Goal: Information Seeking & Learning: Find specific fact

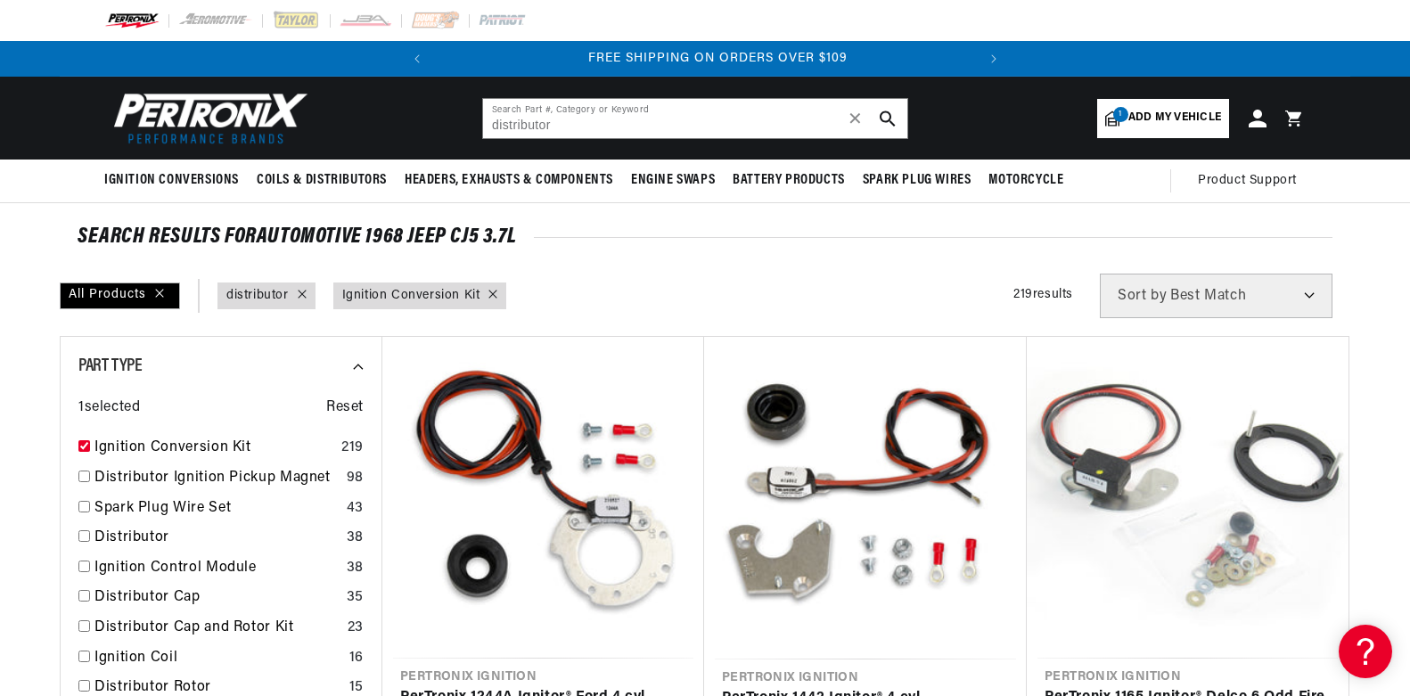
scroll to position [0, 540]
click at [595, 119] on input "distributor" at bounding box center [695, 118] width 424 height 39
type input "distributor1165"
click at [880, 111] on icon "search button" at bounding box center [888, 119] width 16 height 16
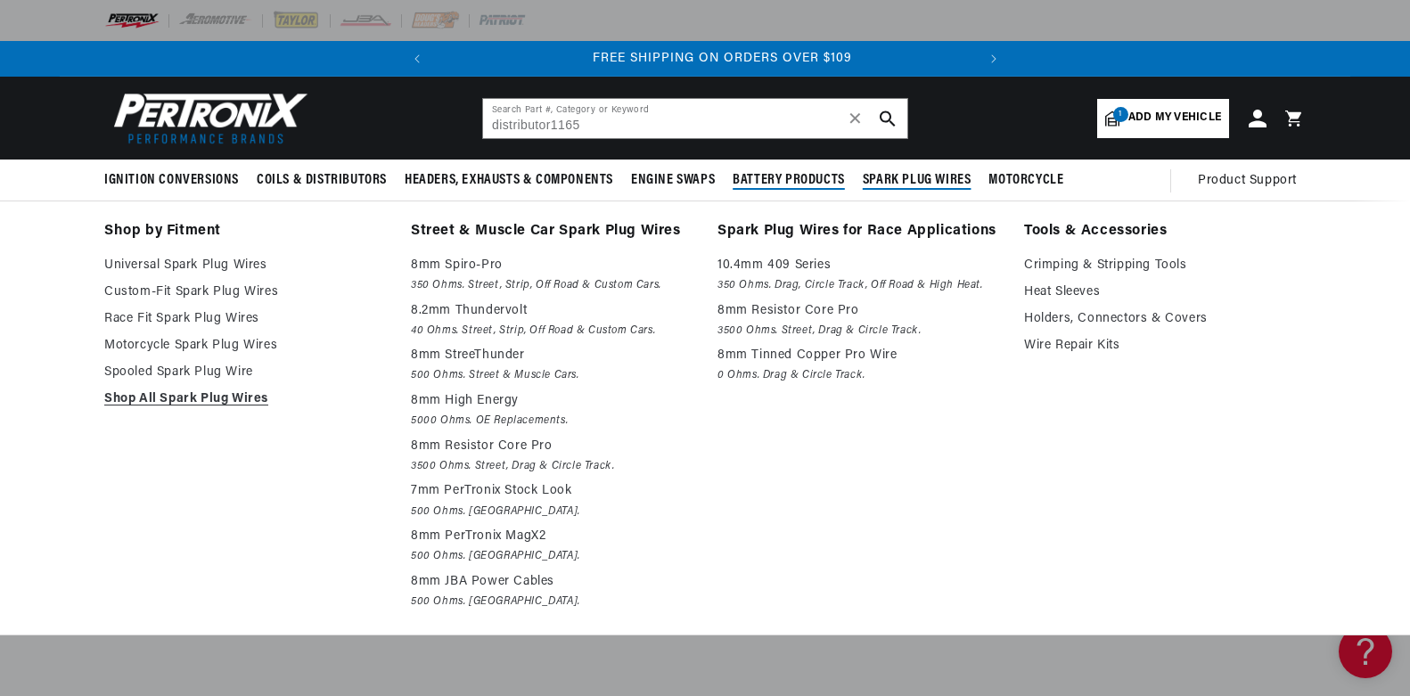
scroll to position [0, 540]
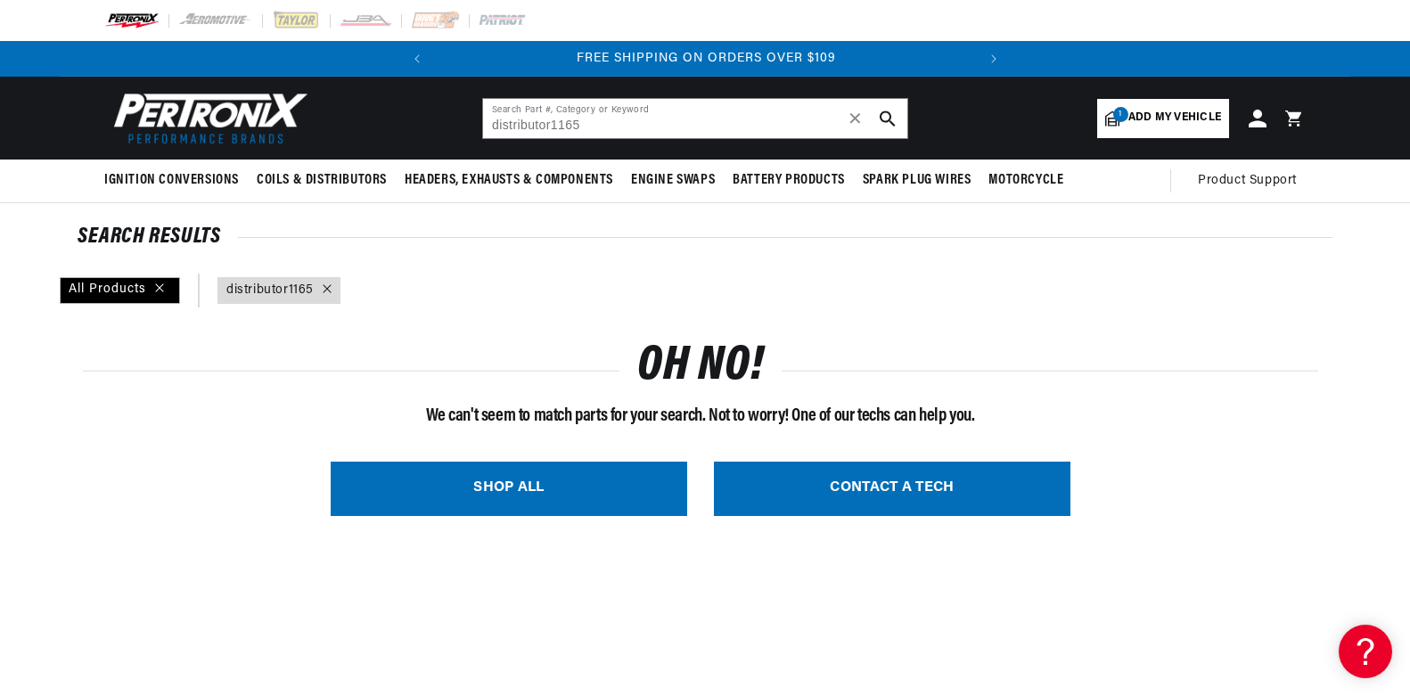
click at [1162, 114] on span "Add my vehicle" at bounding box center [1175, 118] width 93 height 17
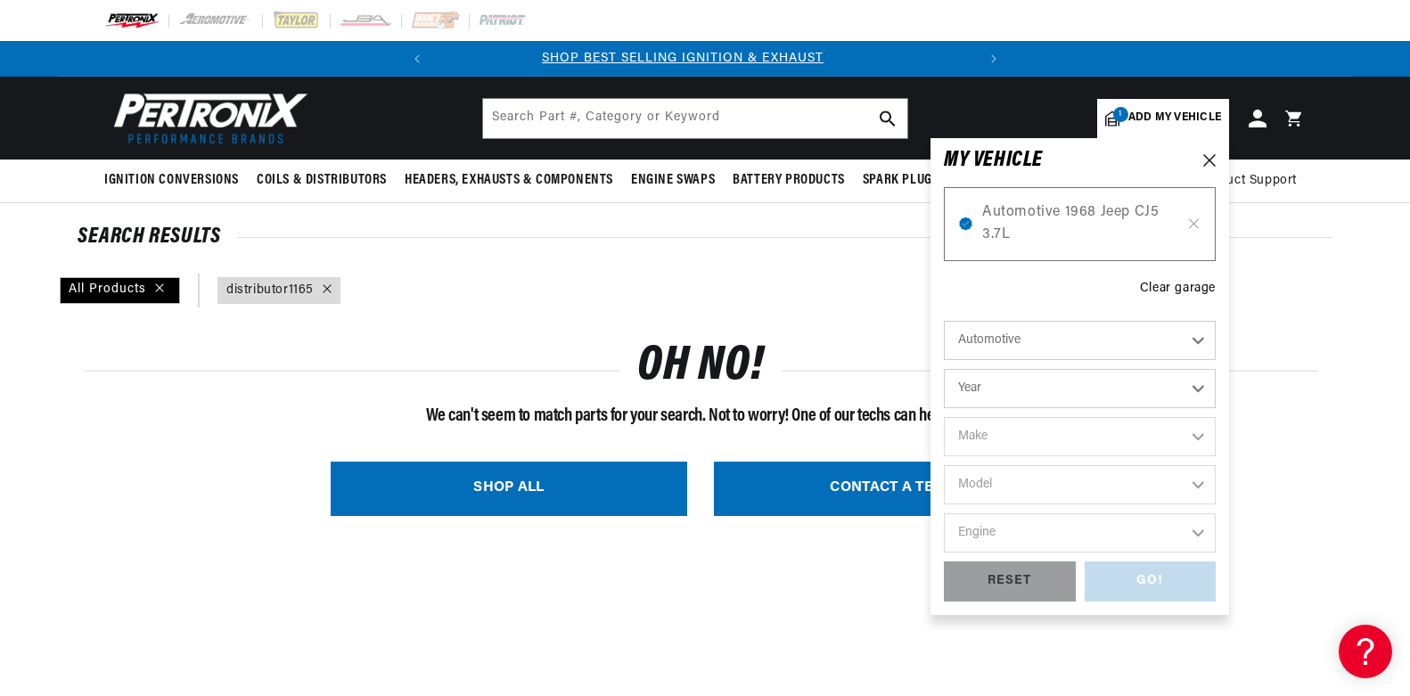
scroll to position [0, 0]
drag, startPoint x: 997, startPoint y: 576, endPoint x: 1022, endPoint y: 575, distance: 25.0
click at [1000, 576] on div "RESET" at bounding box center [1010, 582] width 132 height 40
click at [1200, 335] on select "Automotive Agricultural Industrial Marine Motorcycle" at bounding box center [1080, 340] width 272 height 39
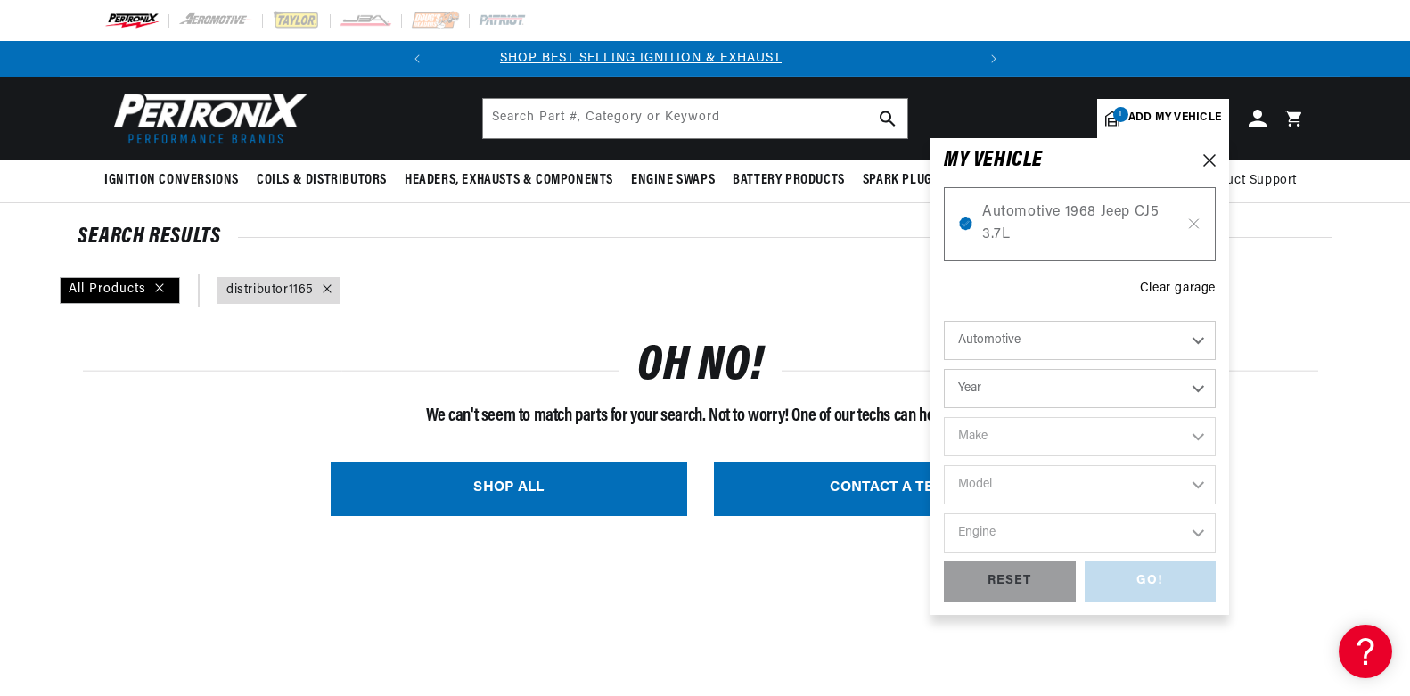
scroll to position [0, 0]
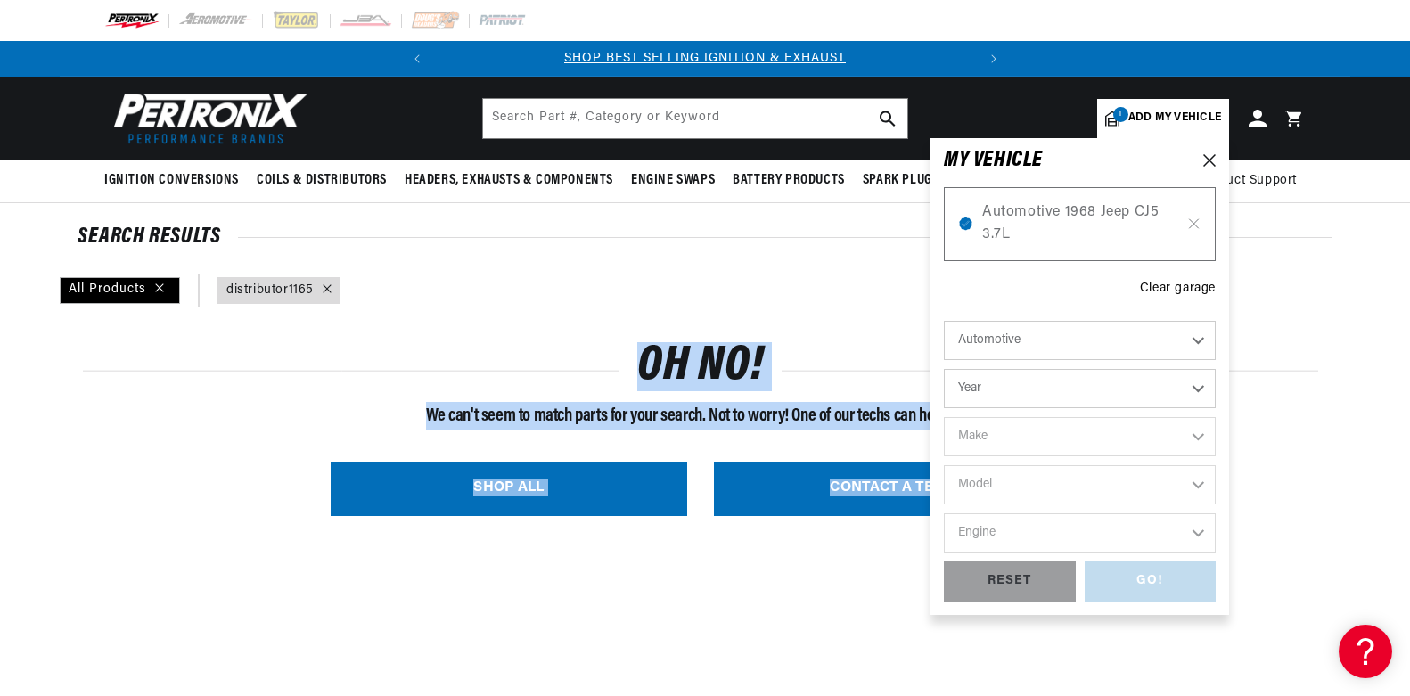
drag, startPoint x: 1342, startPoint y: 479, endPoint x: 1323, endPoint y: 472, distance: 19.7
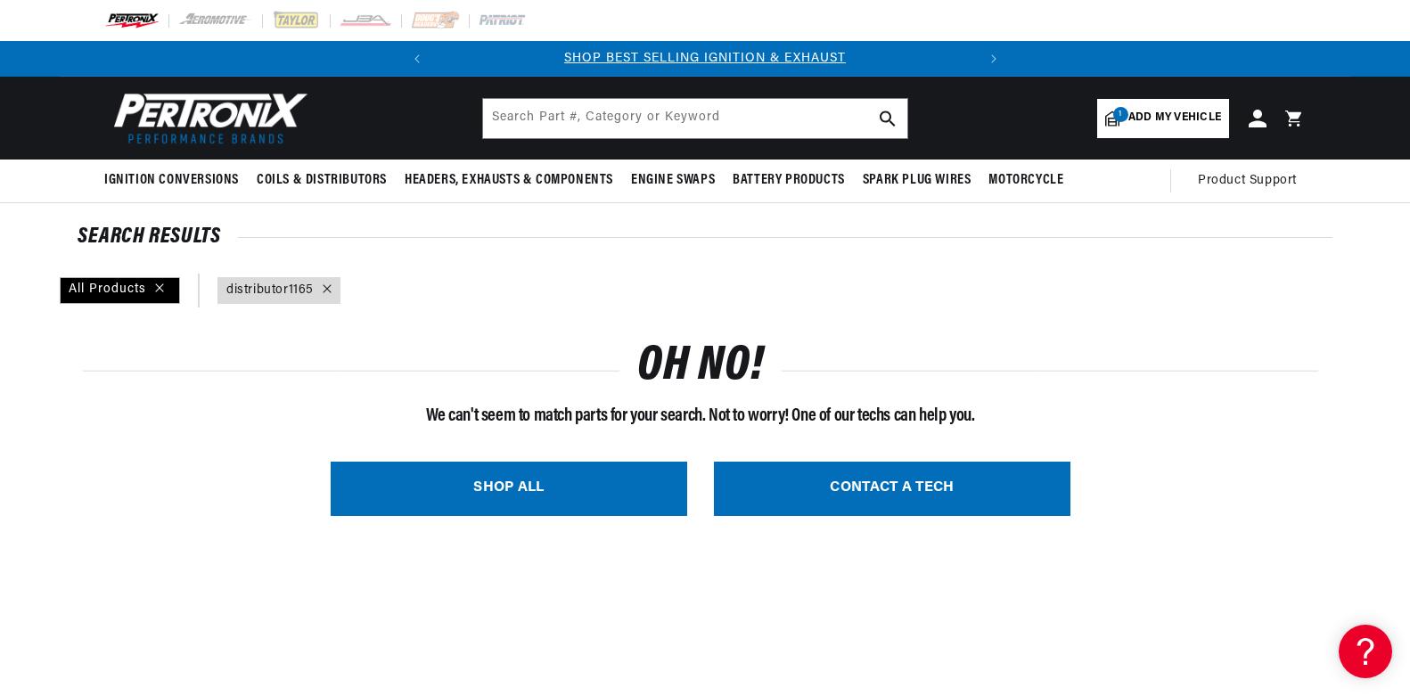
click at [1180, 111] on span "Add my vehicle" at bounding box center [1175, 118] width 93 height 17
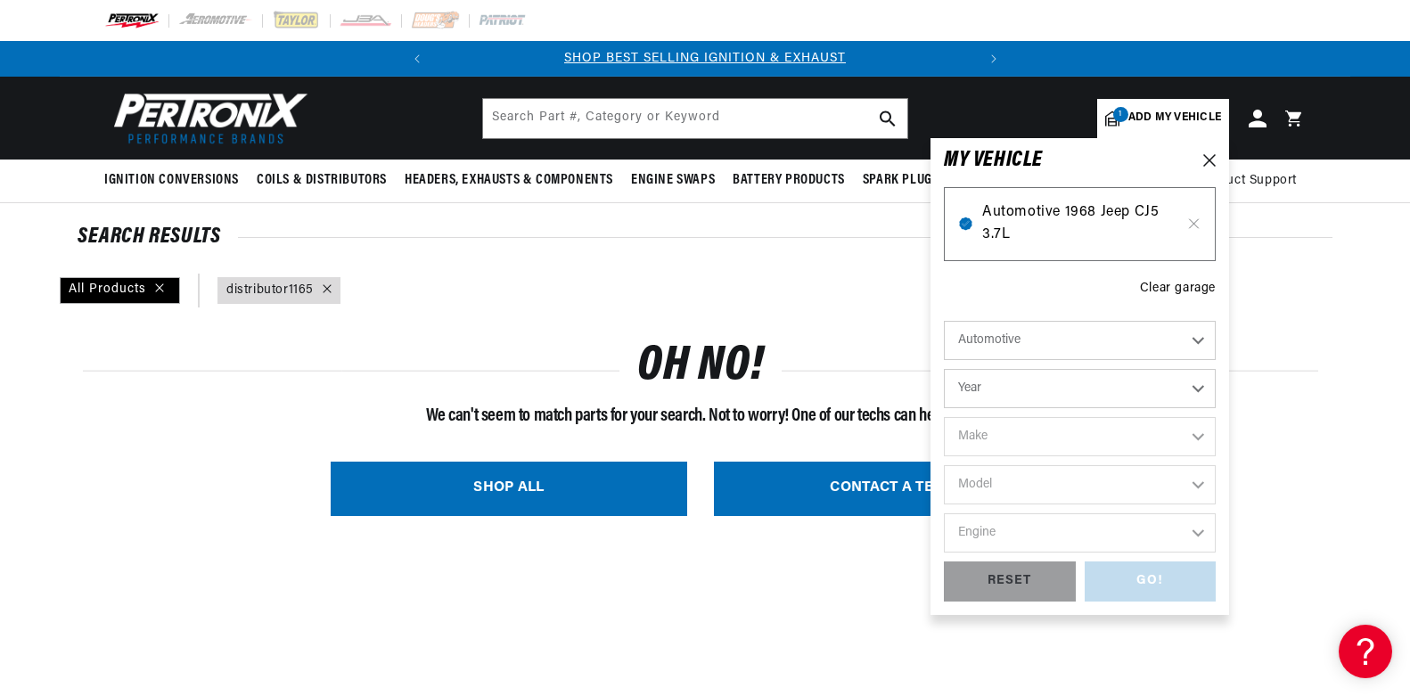
click at [1047, 218] on span "Automotive 1968 Jeep CJ5 3.7L" at bounding box center [1079, 223] width 195 height 45
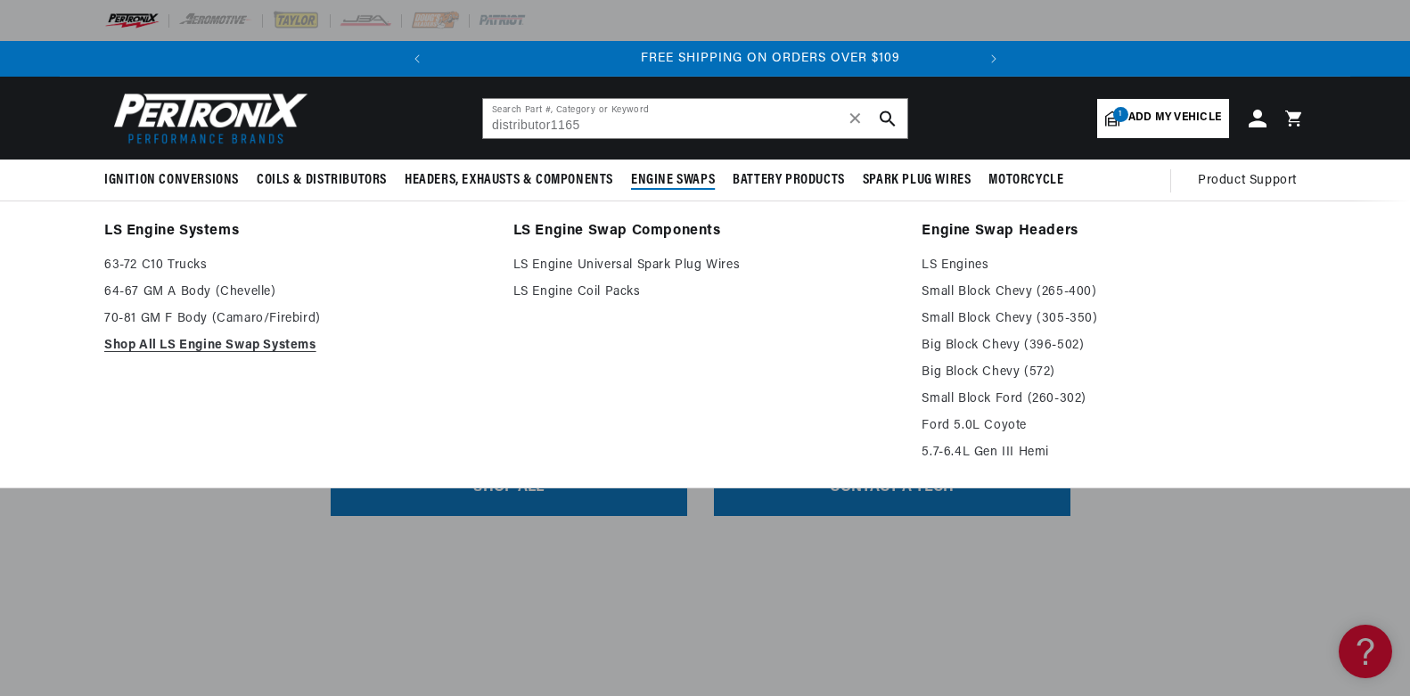
scroll to position [0, 540]
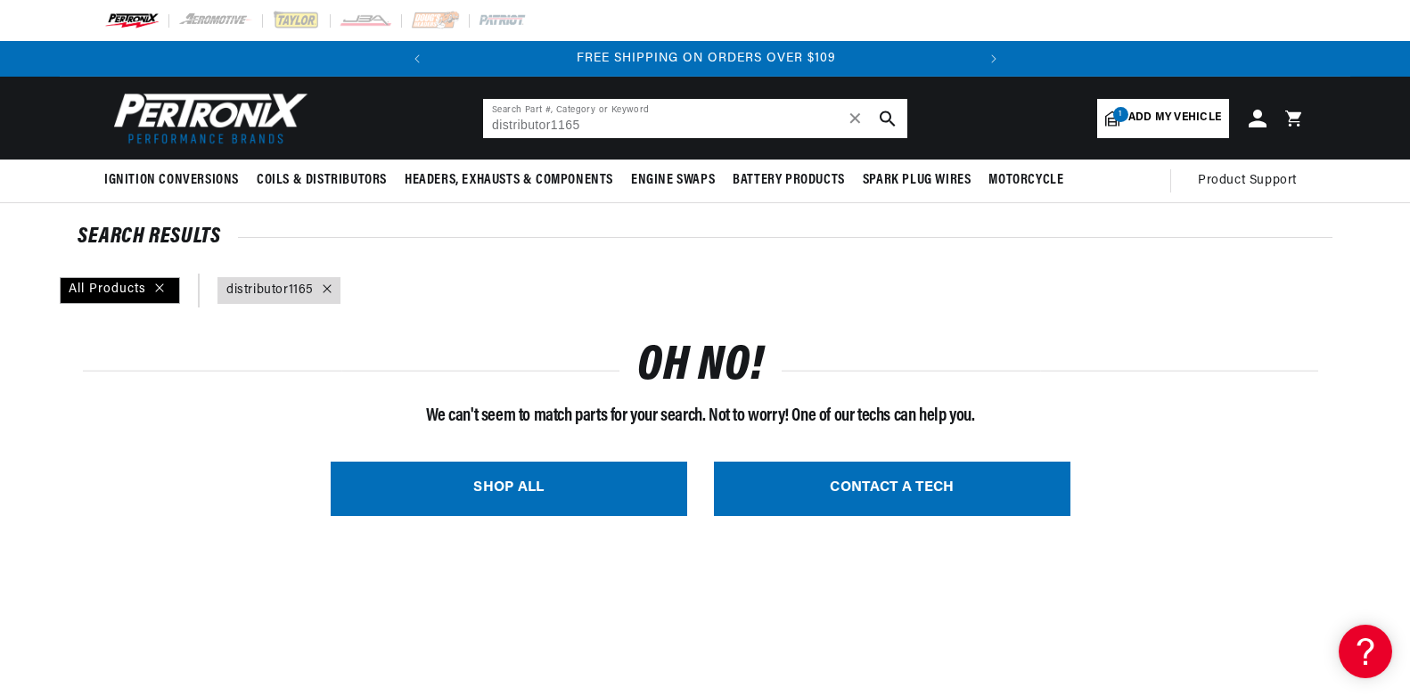
click at [666, 114] on input "distributor1165" at bounding box center [695, 118] width 424 height 39
type input "d"
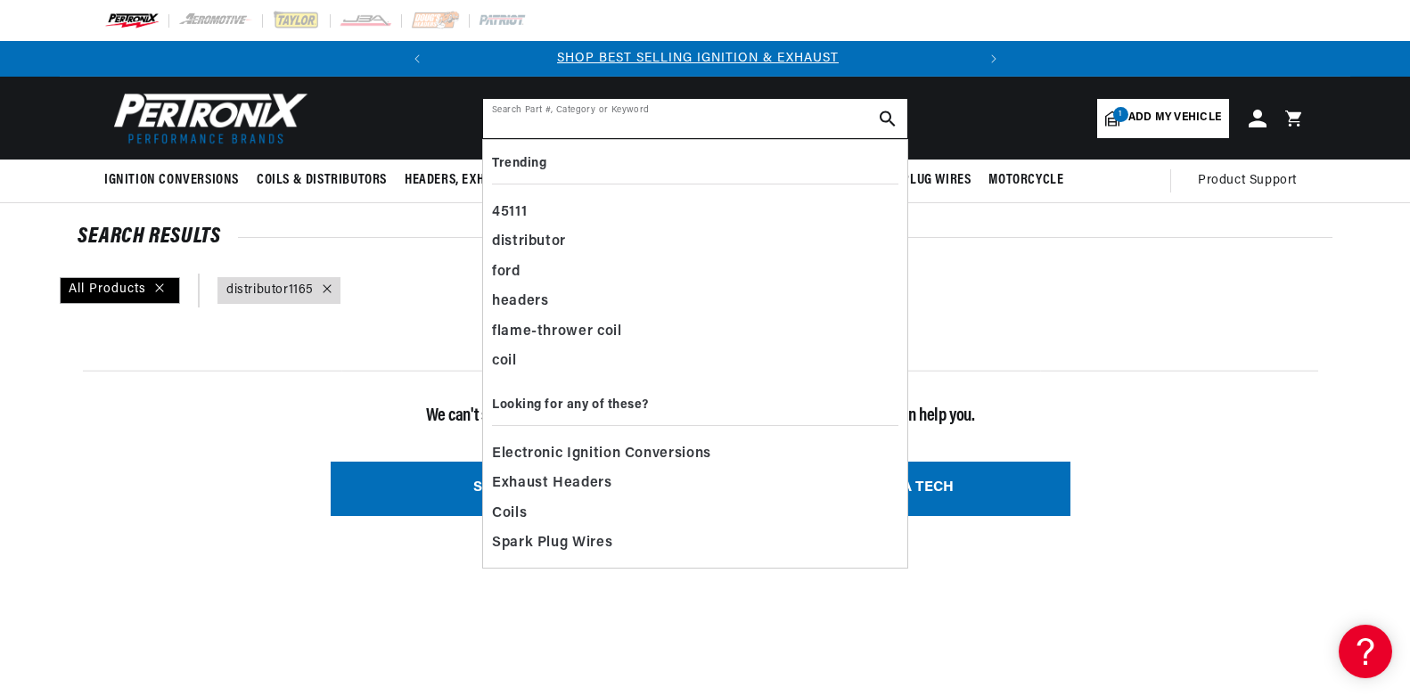
scroll to position [0, 0]
click at [624, 454] on span "Electronic Ignition Conversions" at bounding box center [601, 454] width 219 height 25
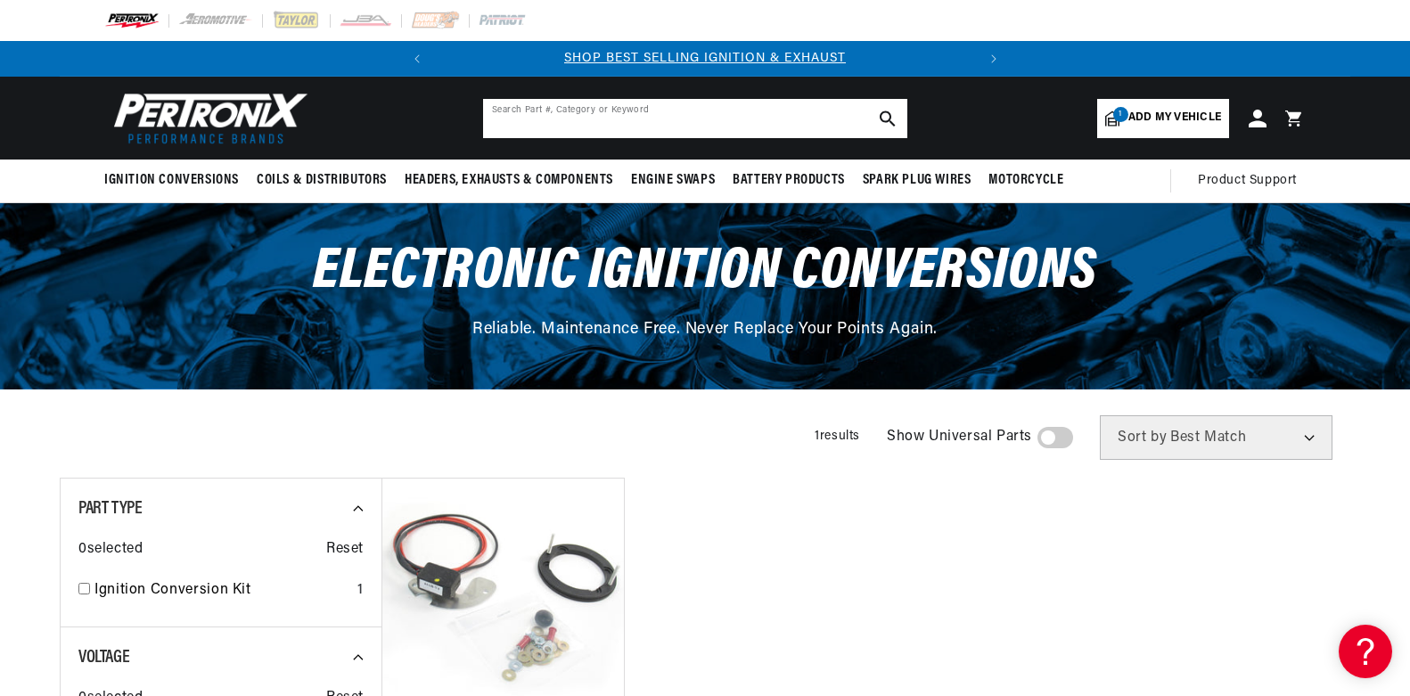
click at [590, 114] on input "text" at bounding box center [695, 118] width 424 height 39
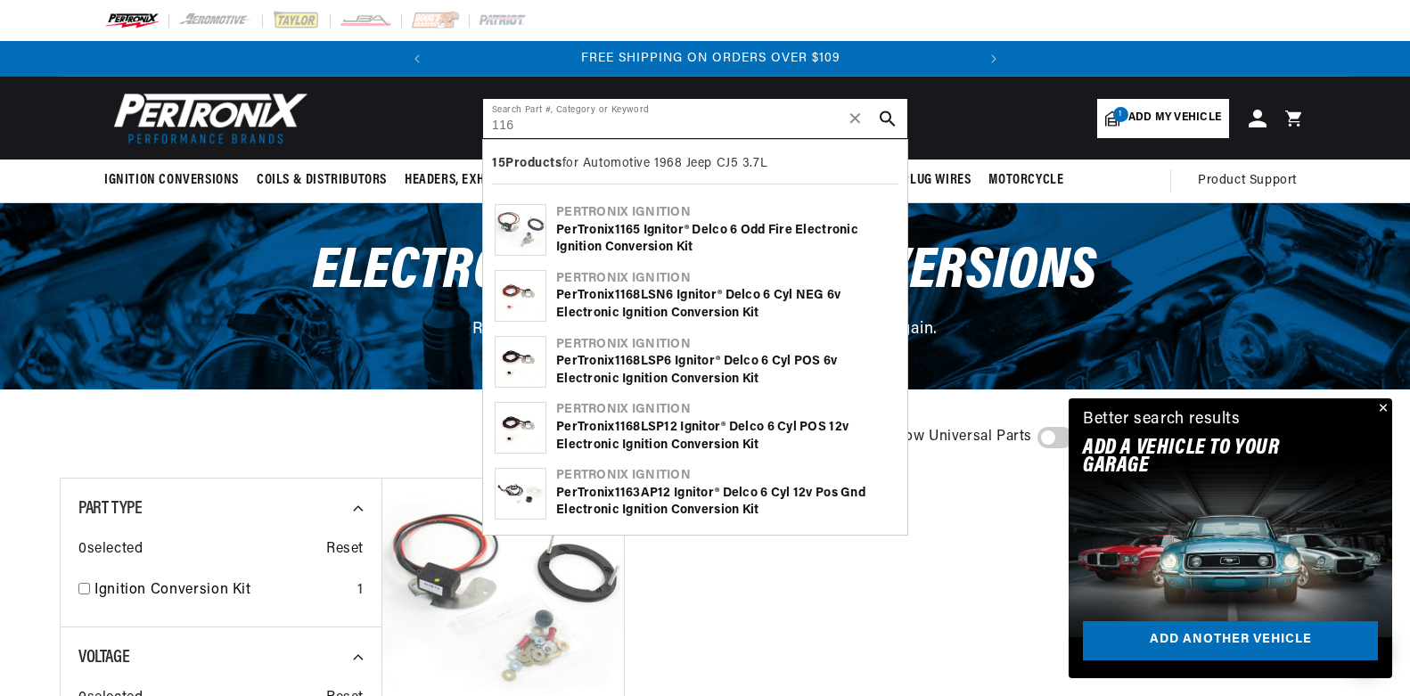
scroll to position [0, 540]
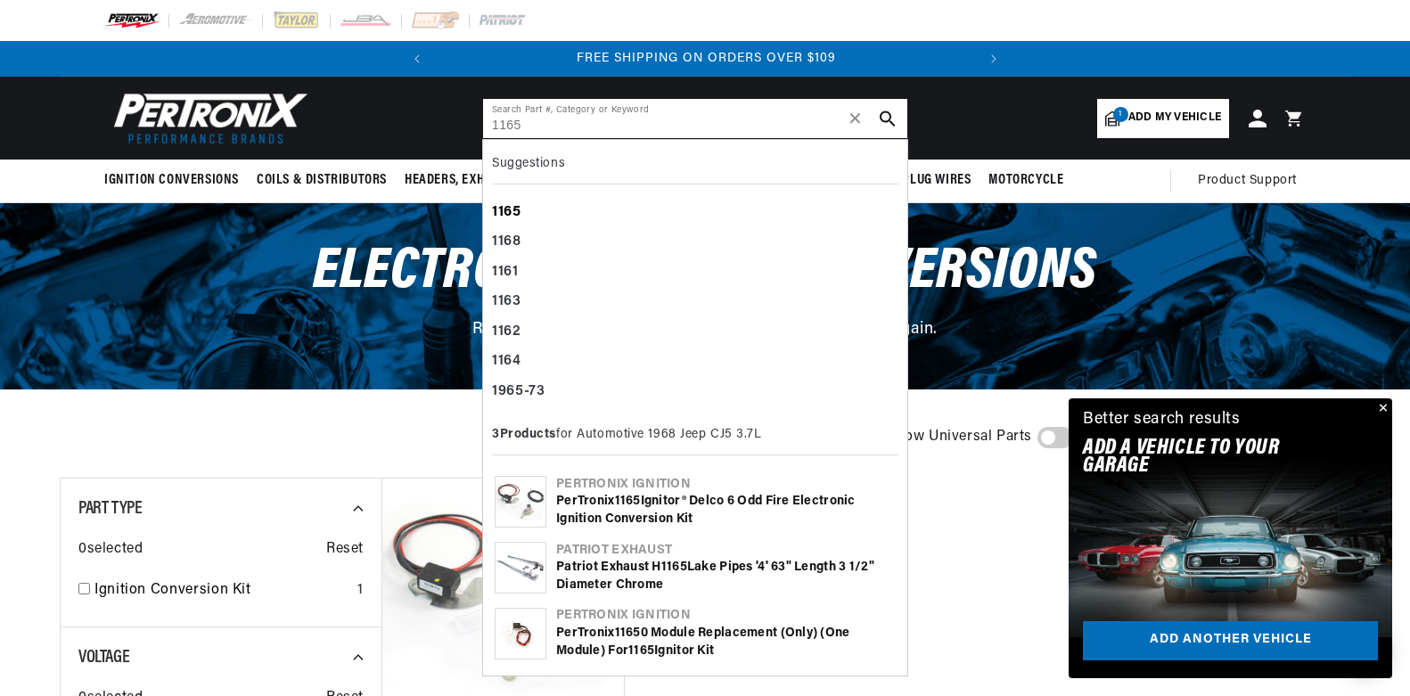
type input "1165"
click at [514, 210] on b "1165" at bounding box center [506, 212] width 29 height 14
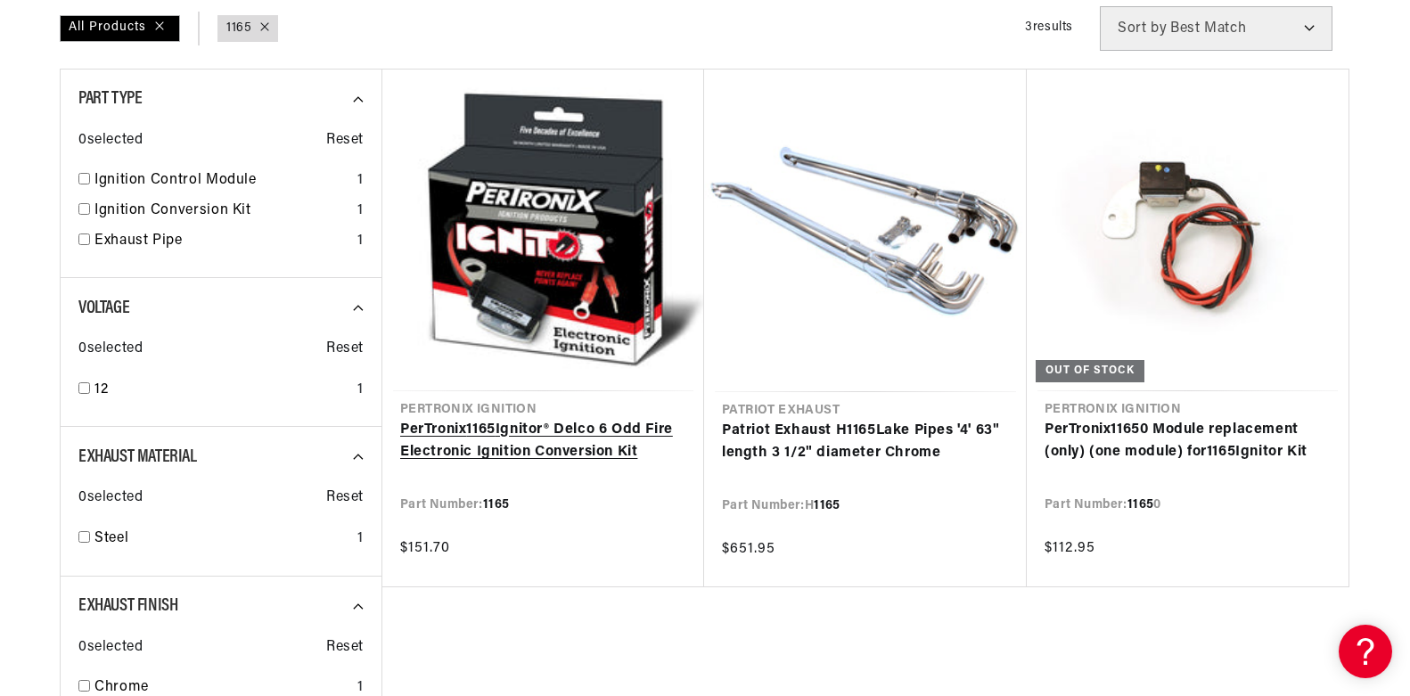
scroll to position [0, 540]
click at [570, 419] on link "PerTronix 1165 Ignitor® Delco 6 Odd Fire Electronic Ignition Conversion Kit" at bounding box center [543, 441] width 286 height 45
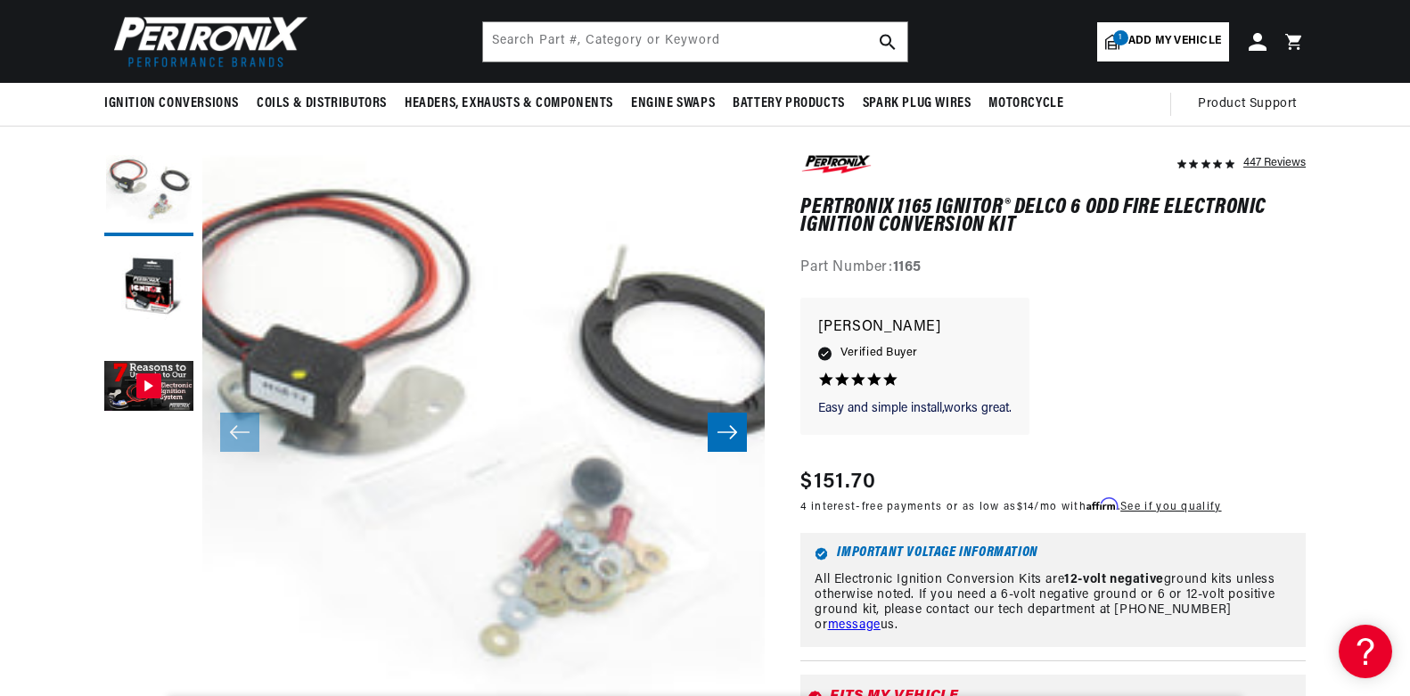
scroll to position [89, 0]
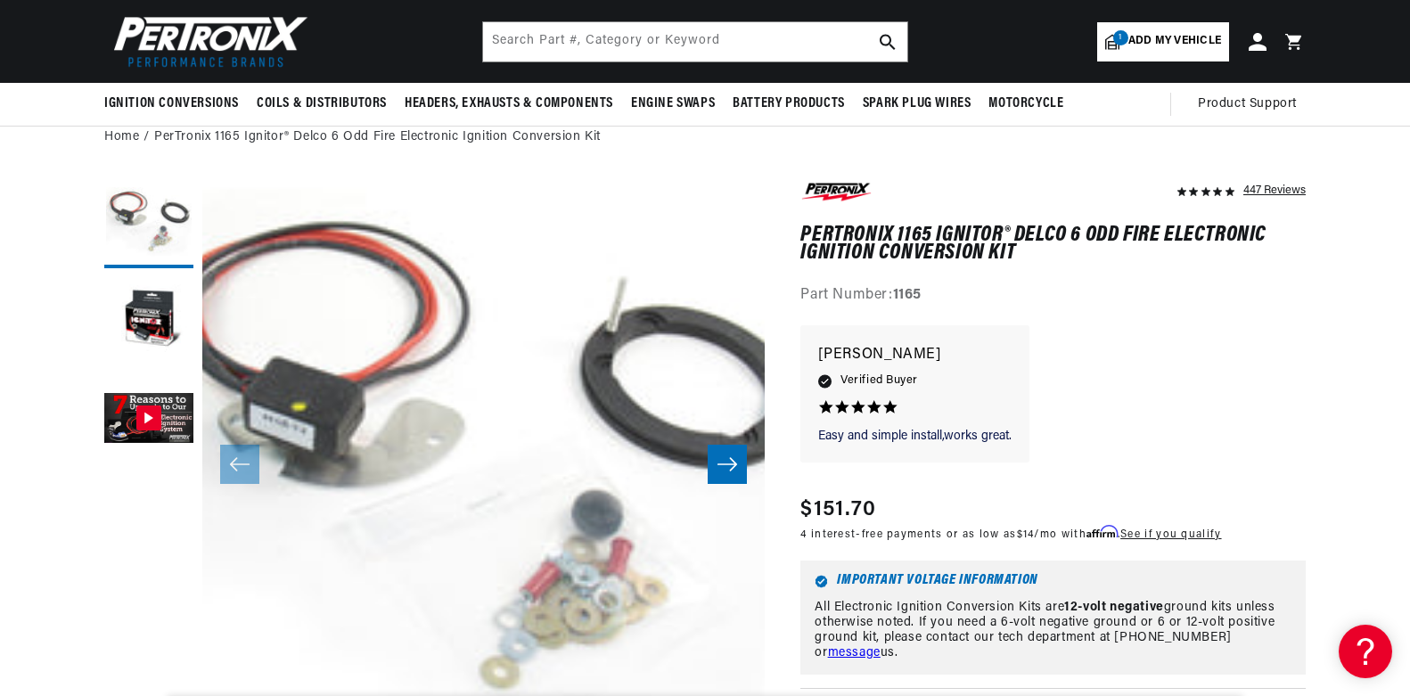
click at [728, 468] on icon "Slide right" at bounding box center [727, 465] width 21 height 18
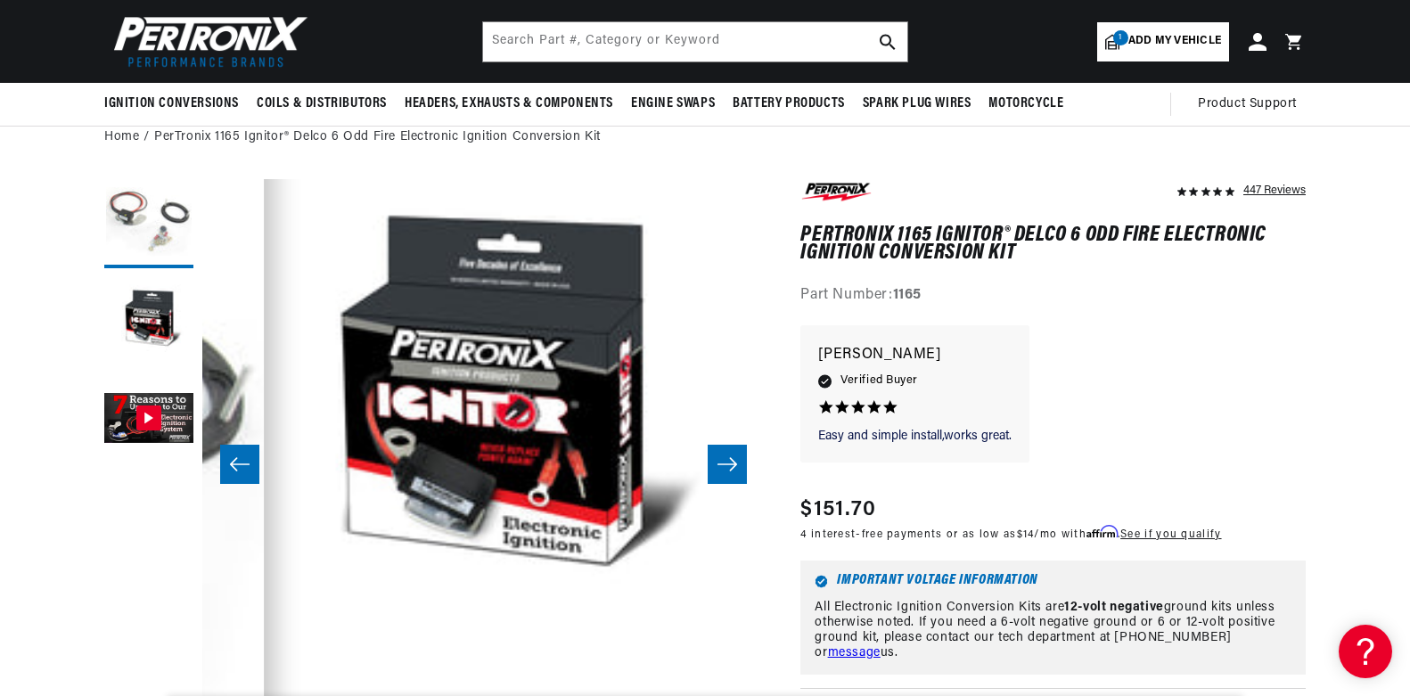
scroll to position [0, 562]
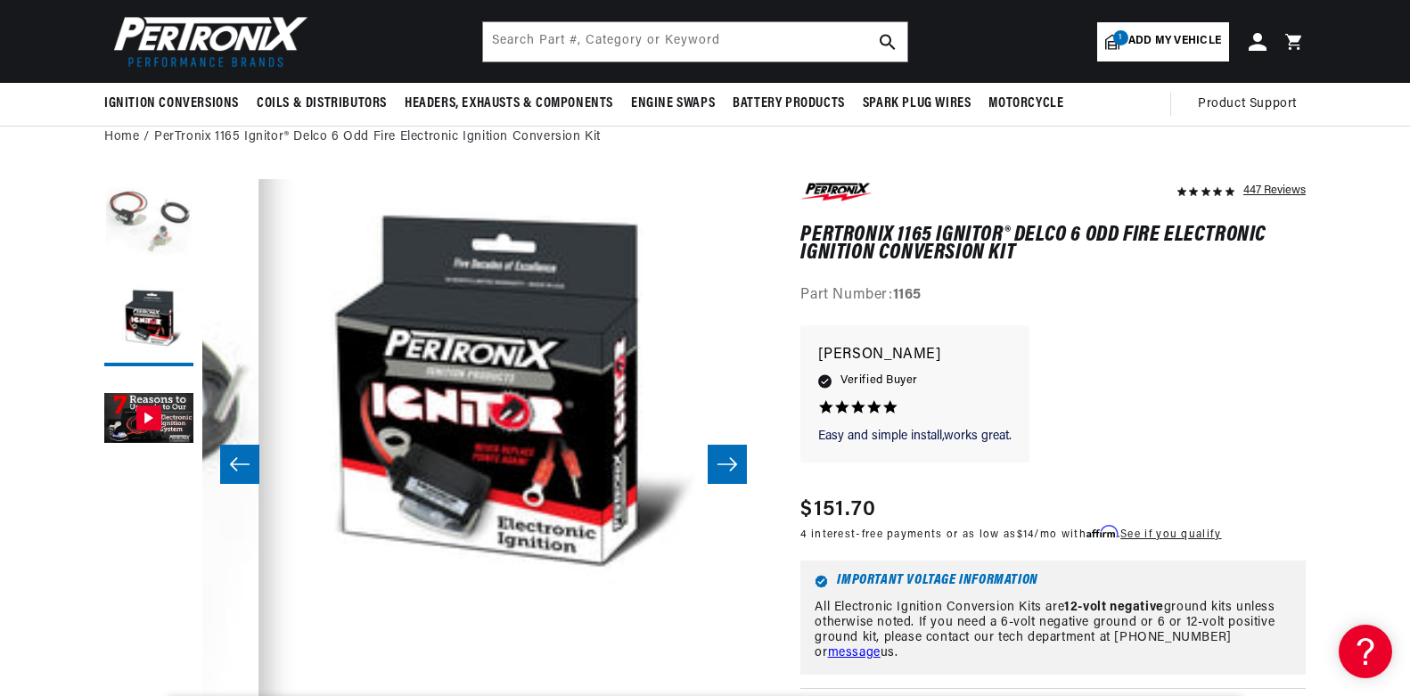
click at [729, 469] on icon "Slide right" at bounding box center [727, 465] width 21 height 18
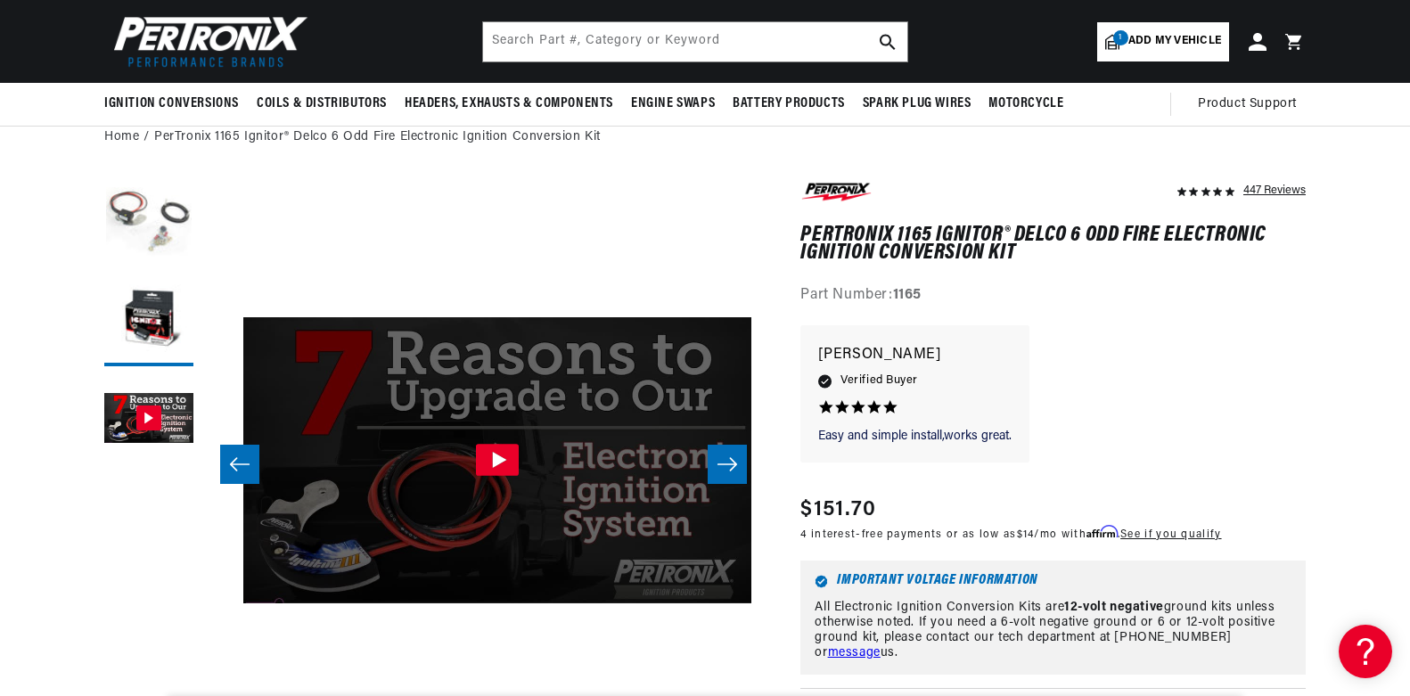
scroll to position [0, 1126]
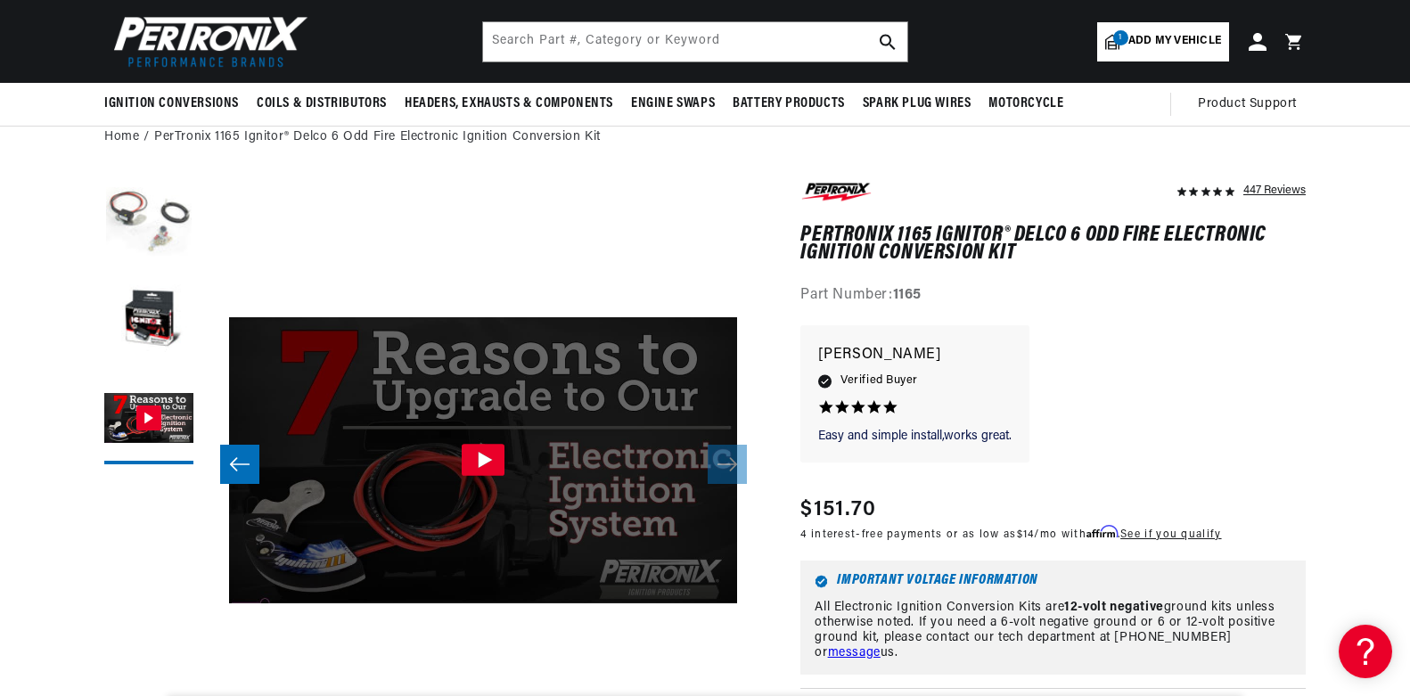
click at [244, 464] on icon "Slide left" at bounding box center [239, 465] width 21 height 18
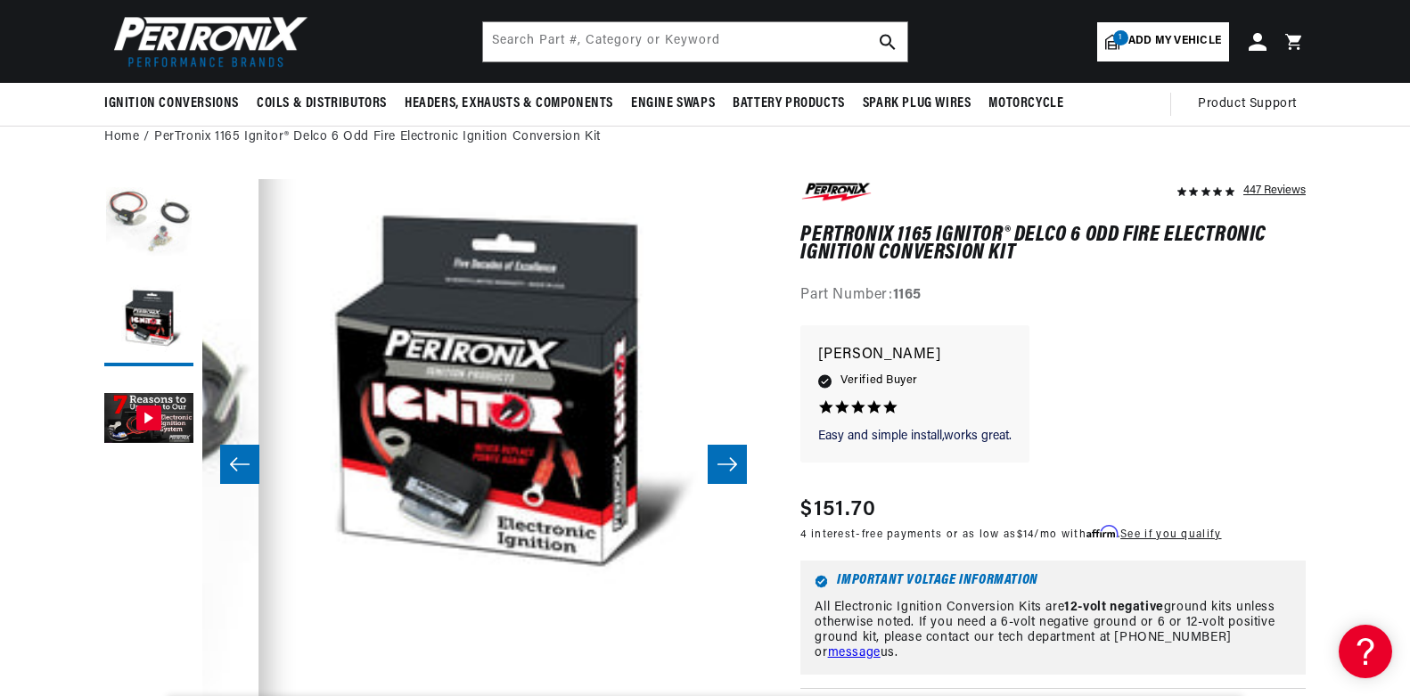
click at [244, 464] on icon "Slide left" at bounding box center [239, 465] width 21 height 18
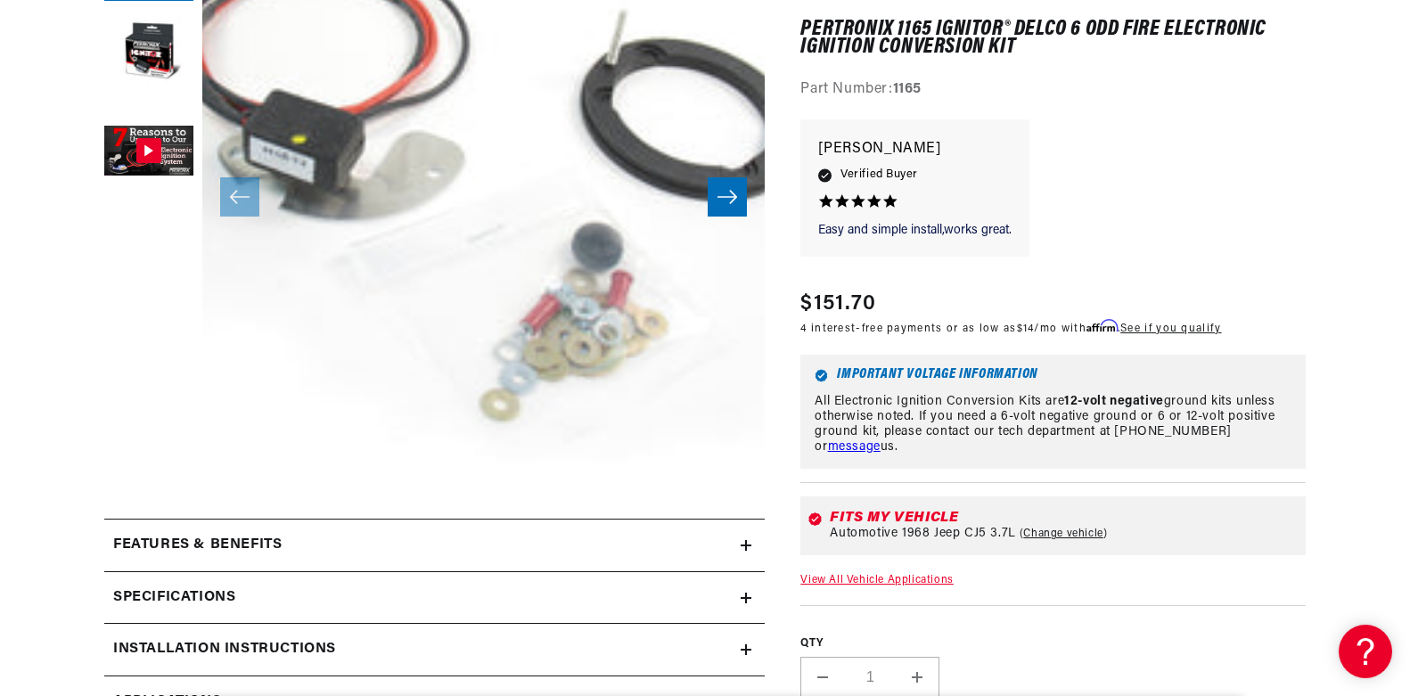
scroll to position [0, 0]
click at [209, 594] on h2 "Specifications" at bounding box center [174, 598] width 122 height 23
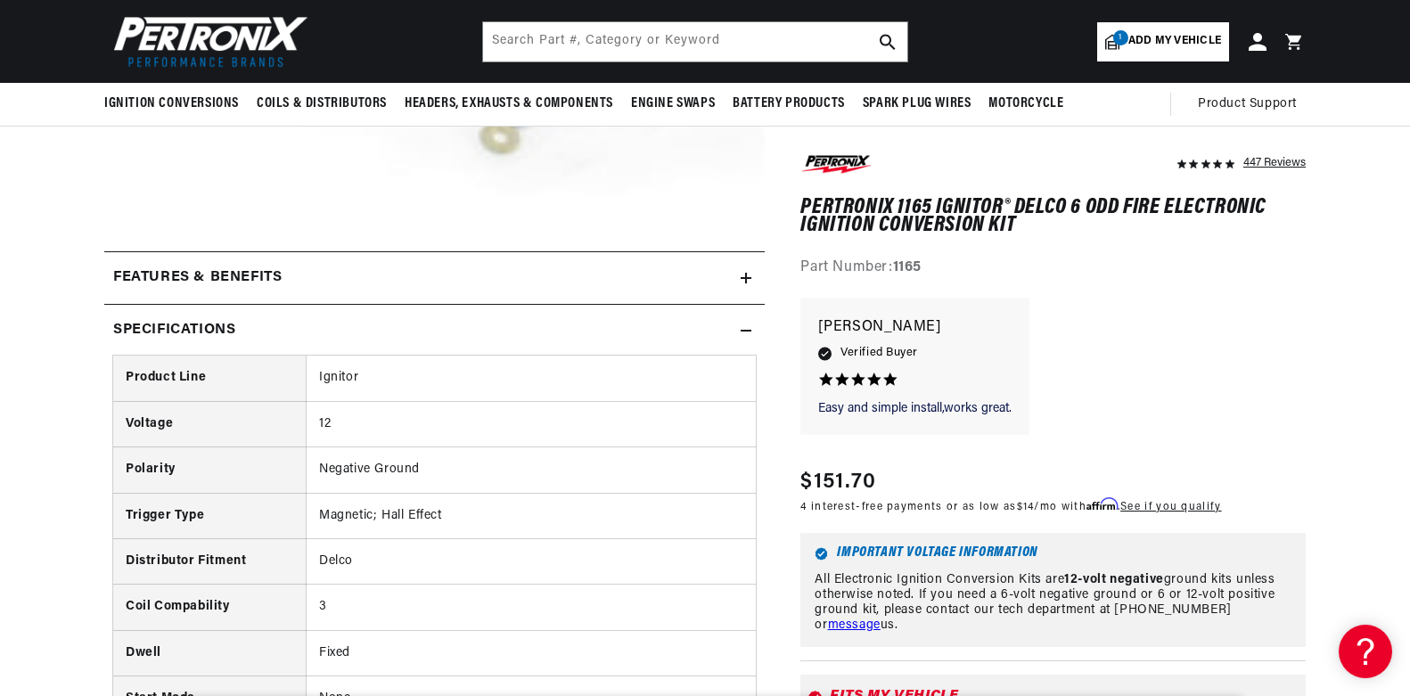
scroll to position [0, 540]
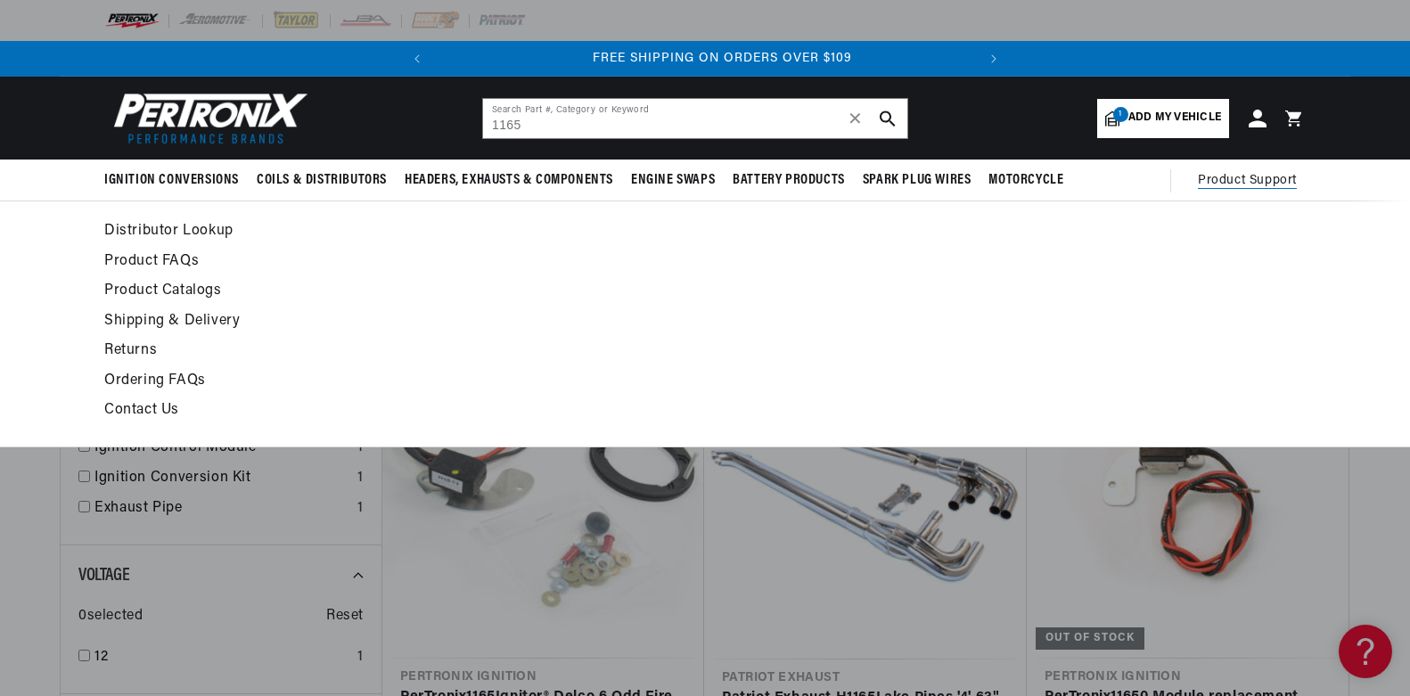
scroll to position [0, 540]
click at [1230, 184] on span "Product Support" at bounding box center [1247, 181] width 99 height 20
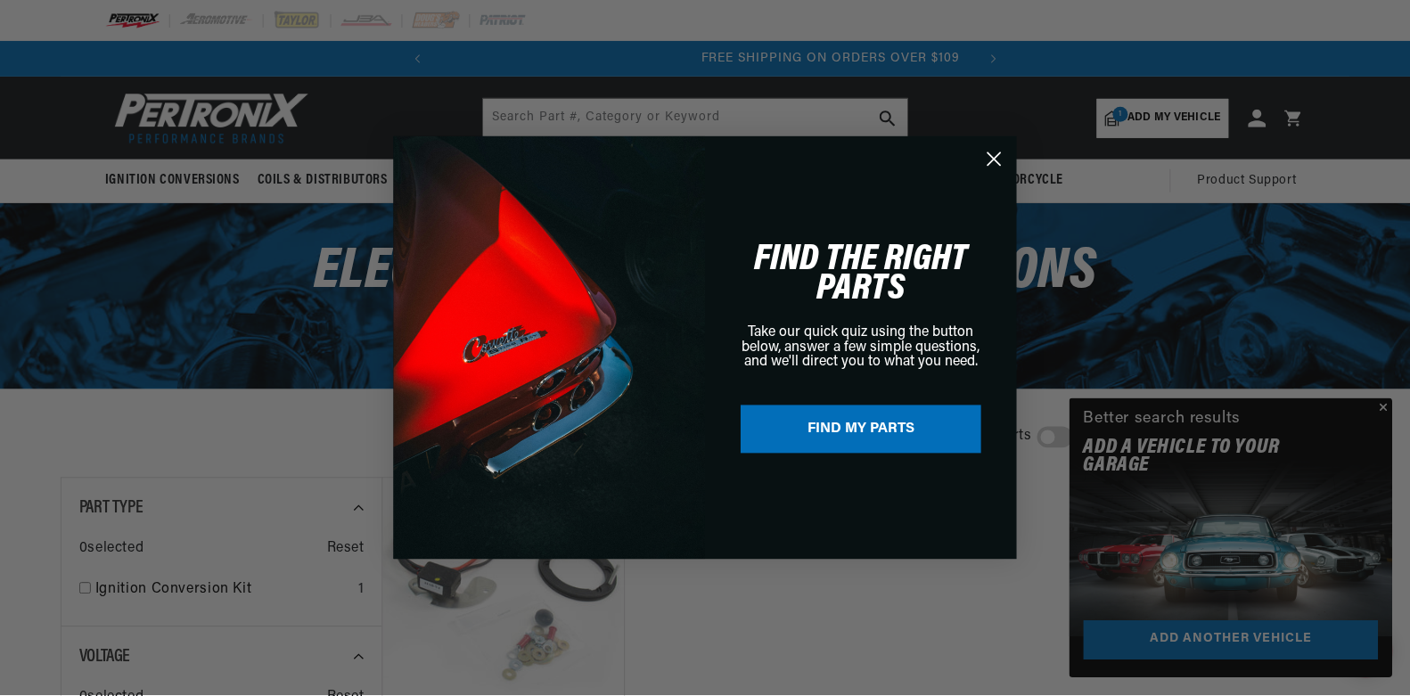
scroll to position [0, 540]
click at [991, 160] on circle "Close dialog" at bounding box center [995, 158] width 29 height 29
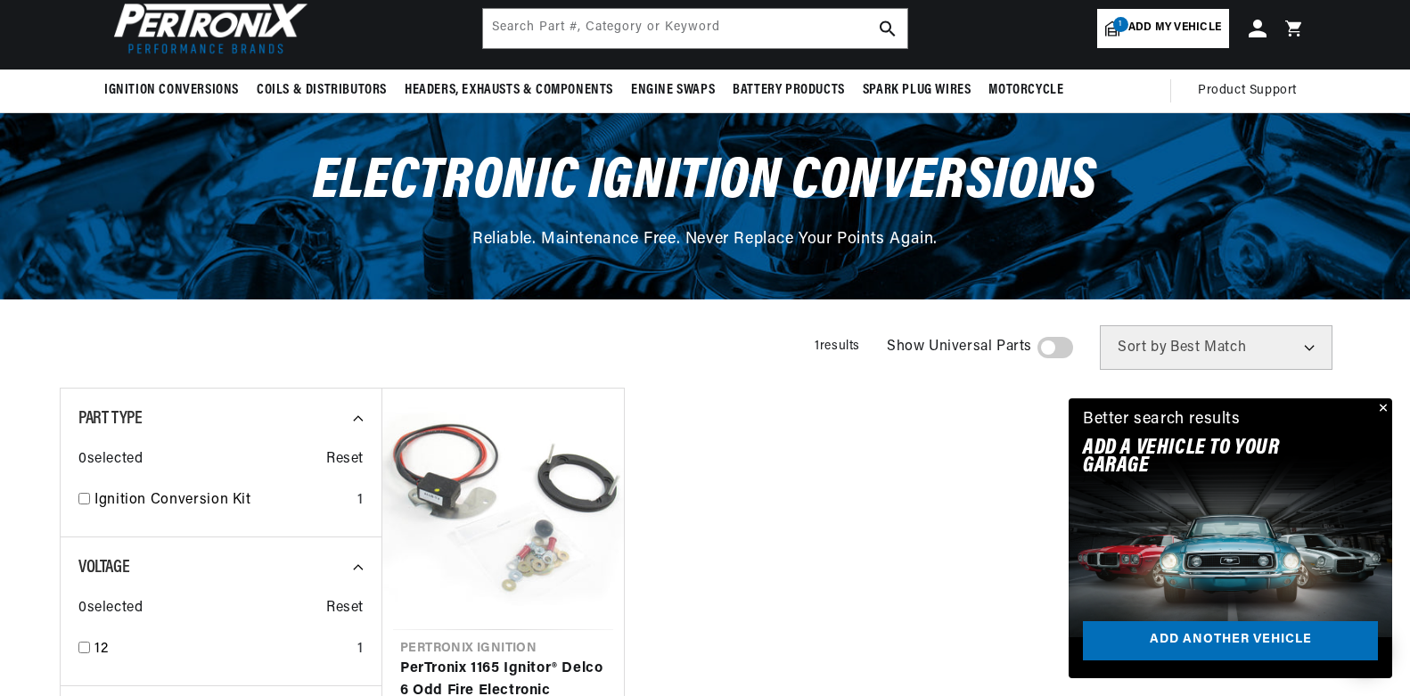
scroll to position [178, 0]
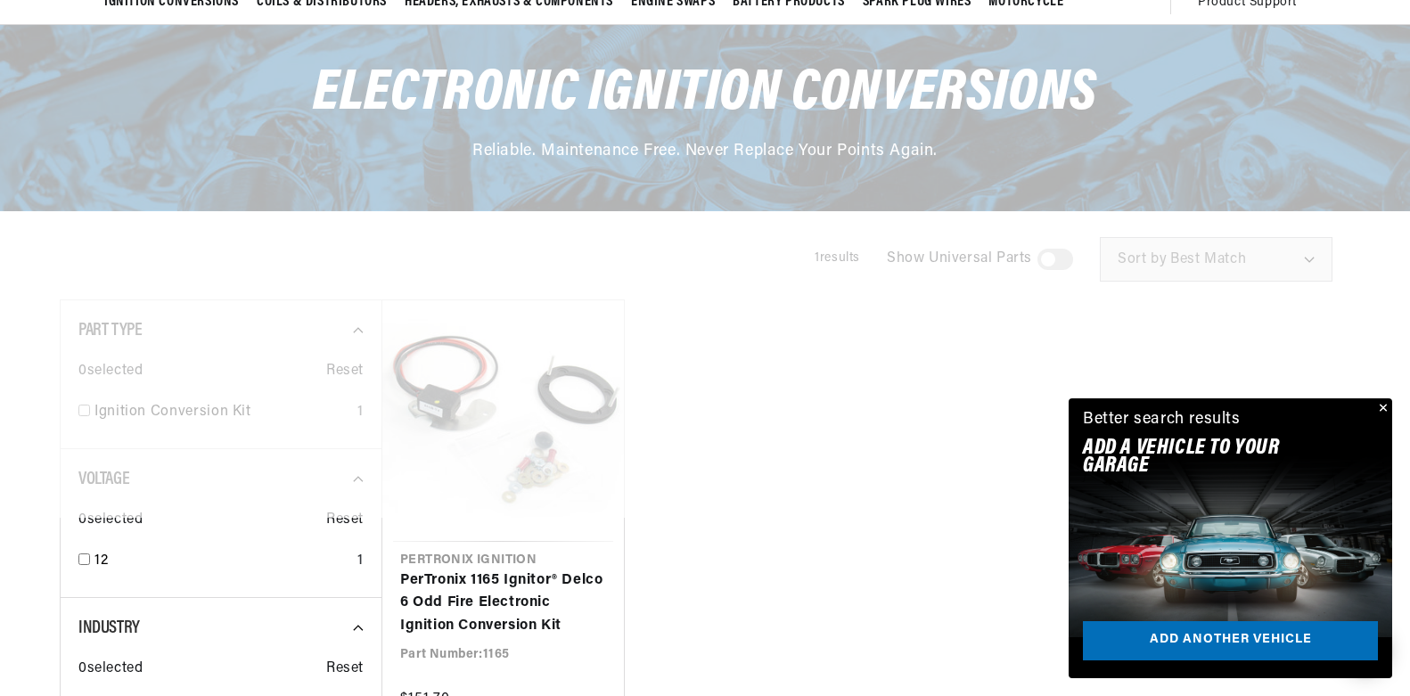
scroll to position [176, 0]
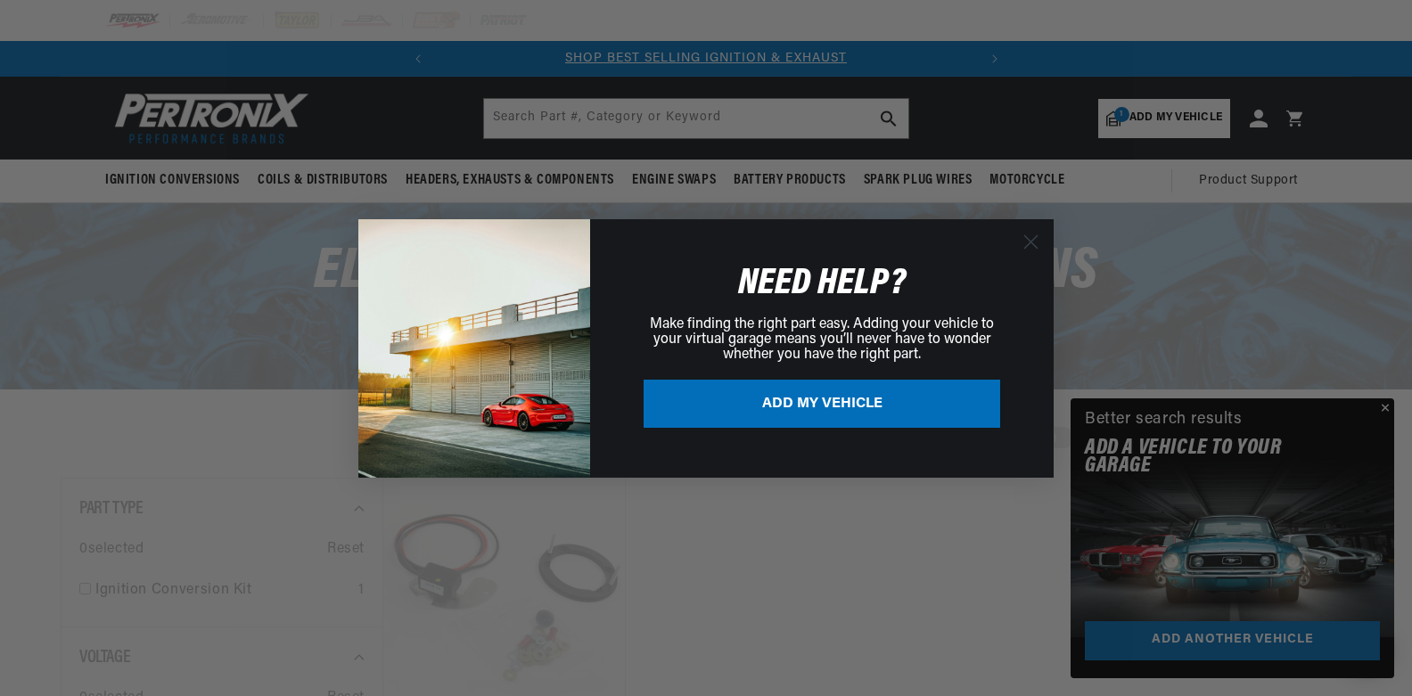
click at [1041, 243] on circle "Close dialog" at bounding box center [1030, 240] width 29 height 29
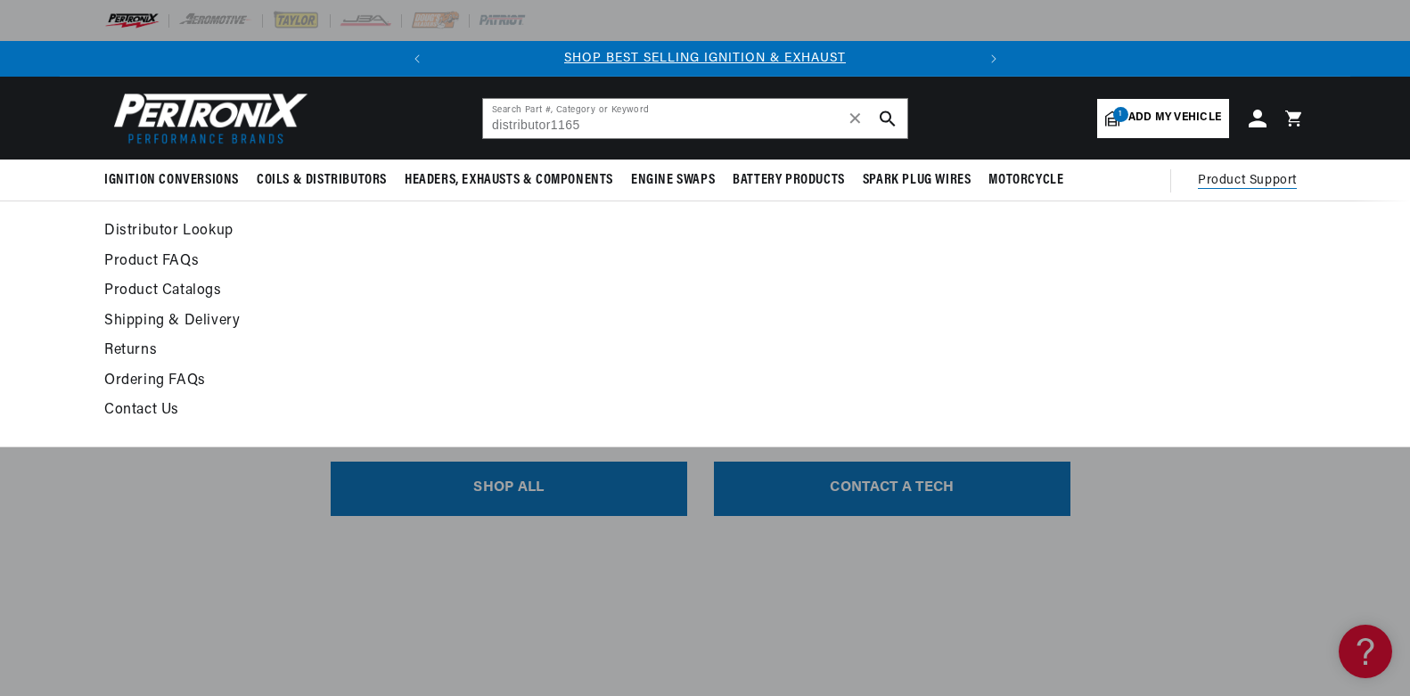
click at [138, 408] on link "Contact Us" at bounding box center [542, 410] width 876 height 25
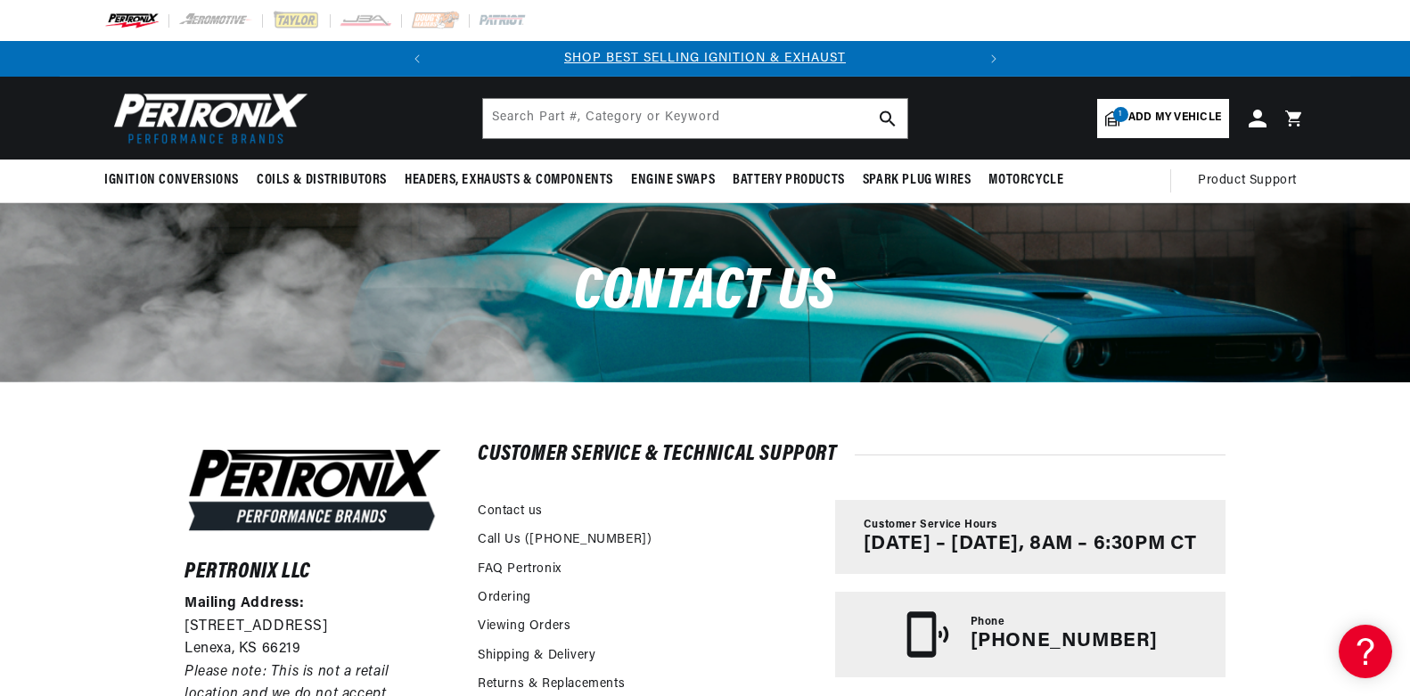
click at [1136, 113] on span "Add my vehicle" at bounding box center [1175, 118] width 93 height 17
